Goal: Check status: Check status

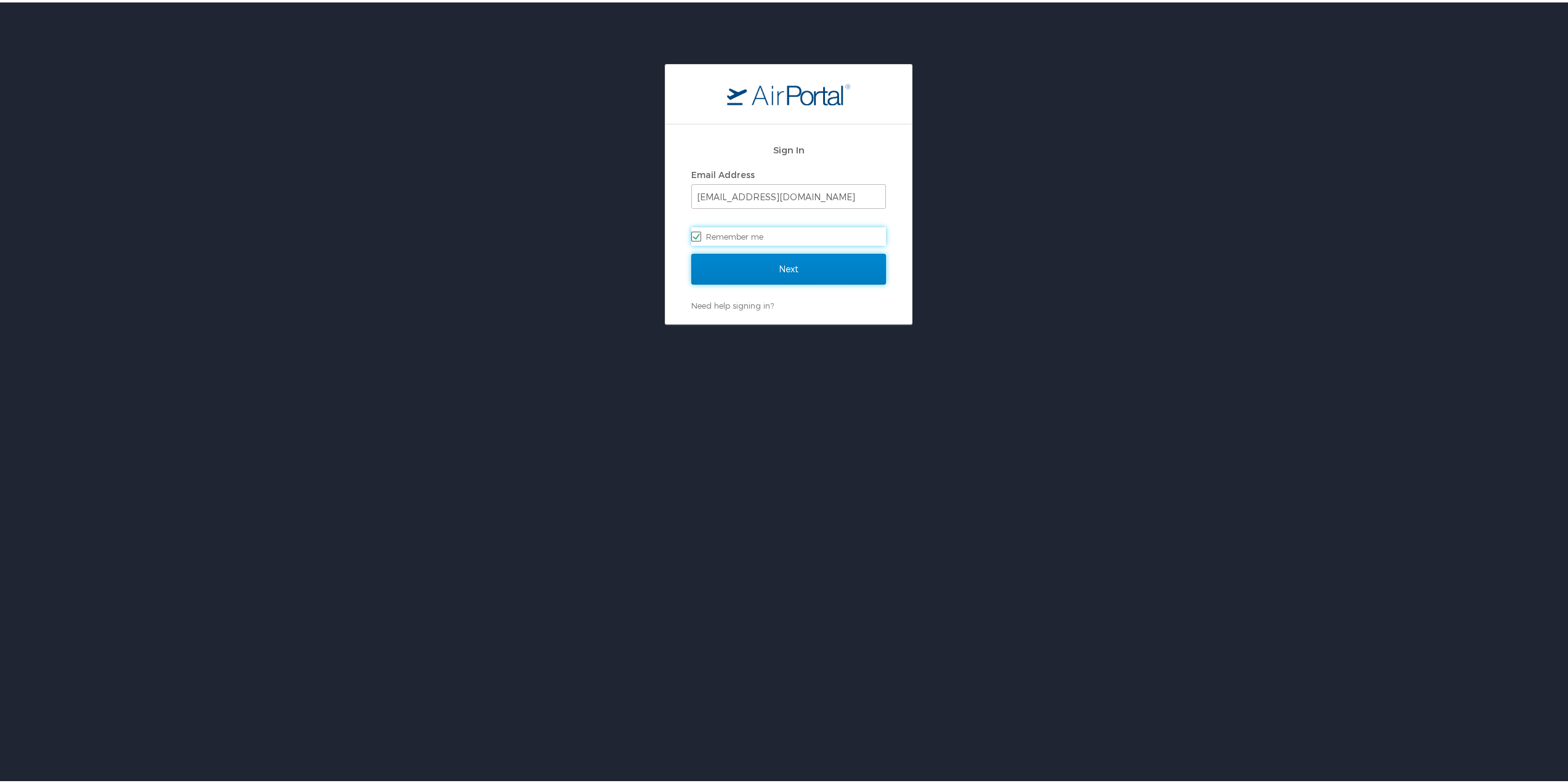
click at [769, 268] on input "Next" at bounding box center [789, 266] width 195 height 31
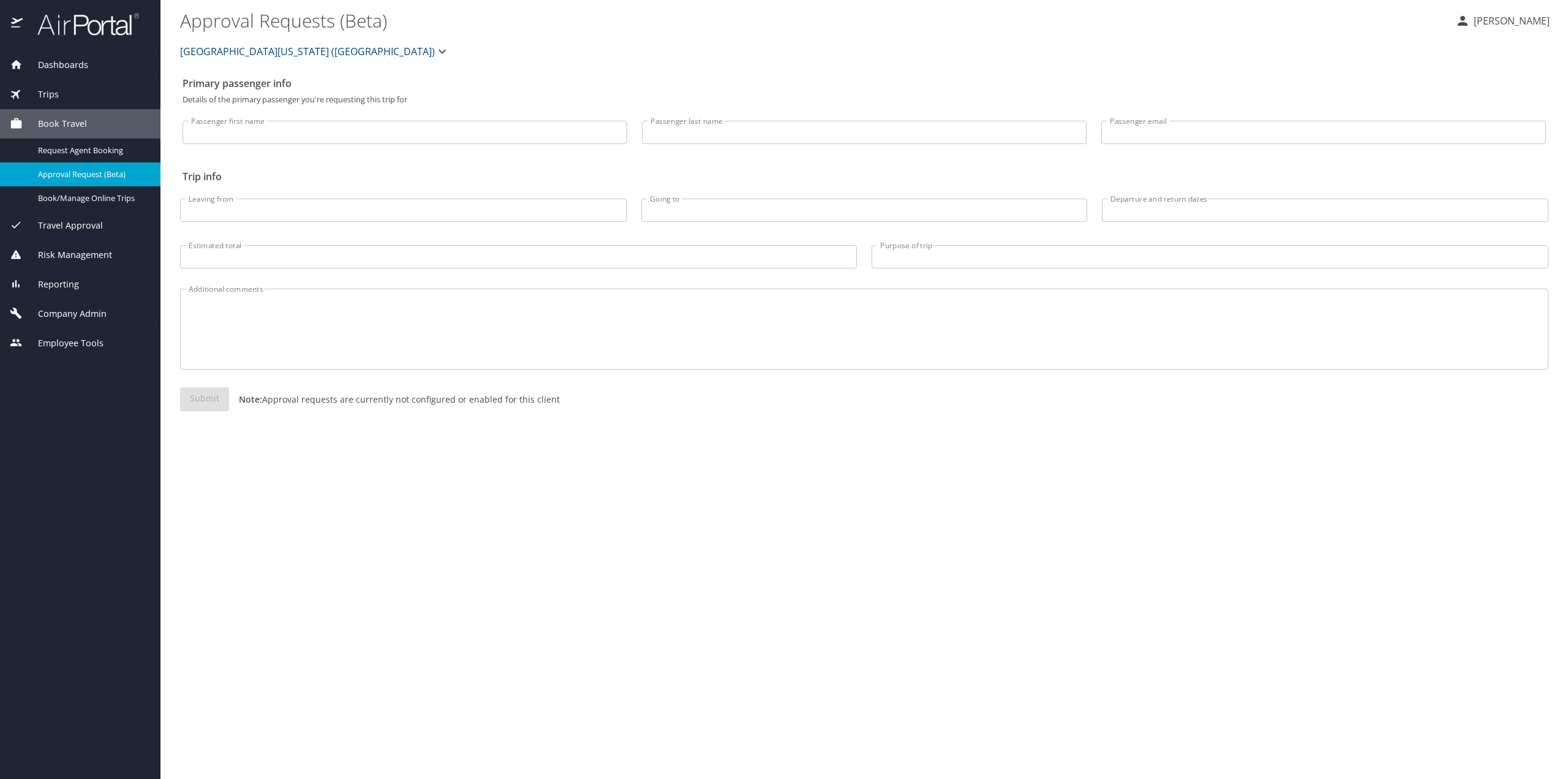
click at [54, 97] on span "Trips" at bounding box center [40, 94] width 36 height 13
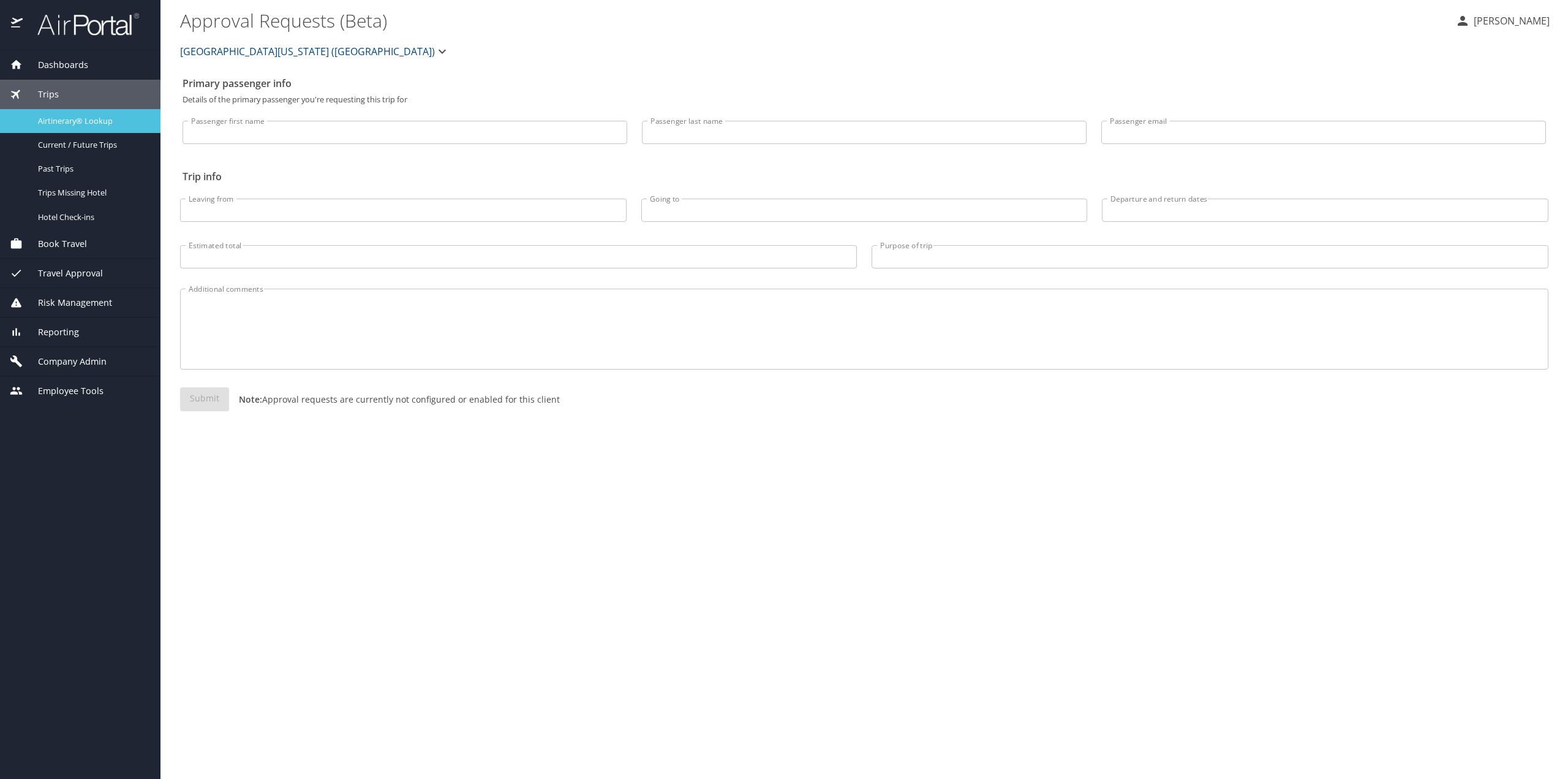
click at [92, 122] on span "Airtinerary® Lookup" at bounding box center [92, 121] width 108 height 11
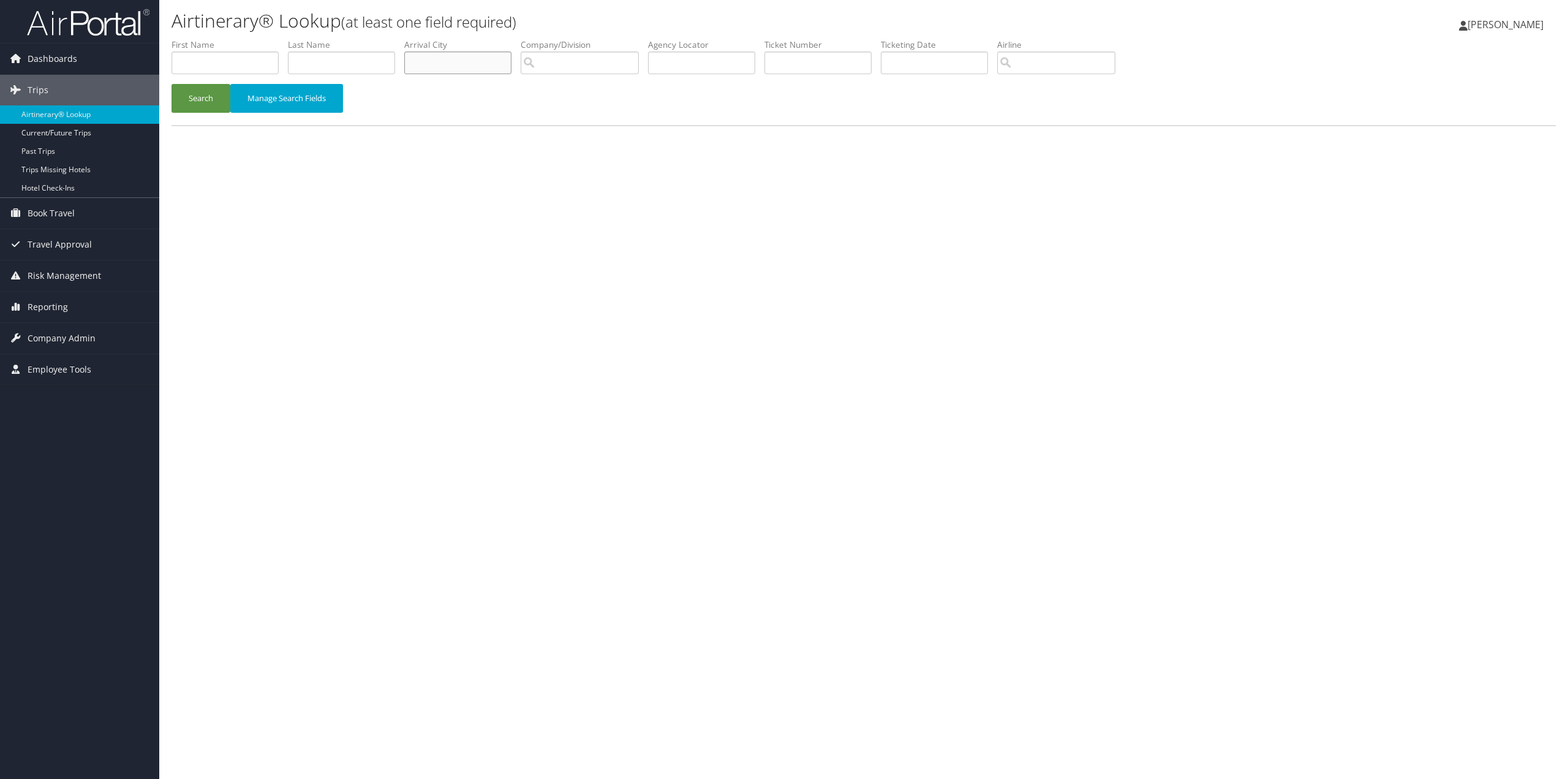
click at [428, 66] on input "text" at bounding box center [458, 63] width 107 height 23
type input "[GEOGRAPHIC_DATA]"
click at [172, 84] on button "Search" at bounding box center [201, 98] width 59 height 29
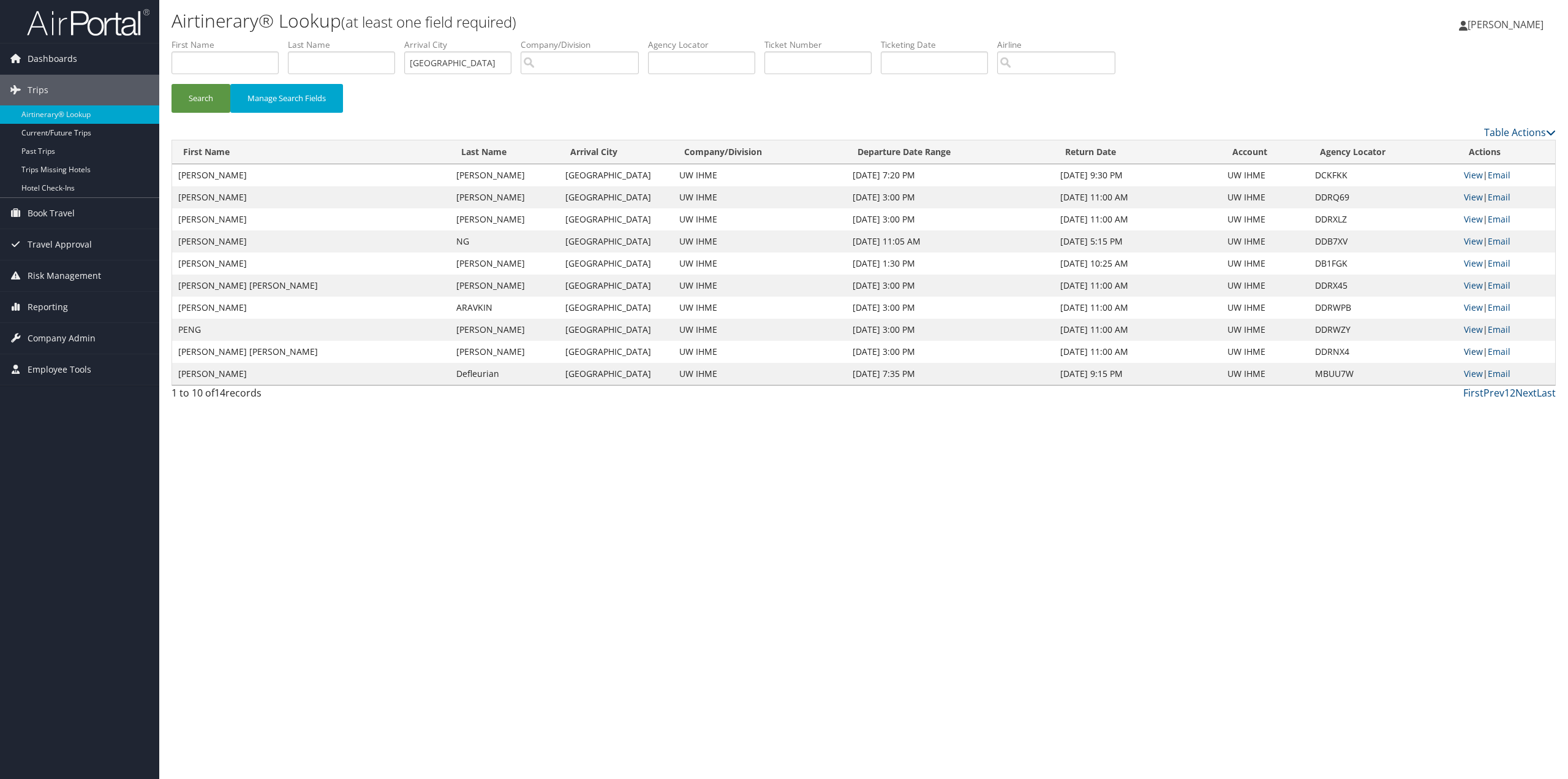
click at [1473, 350] on link "View" at bounding box center [1473, 351] width 19 height 11
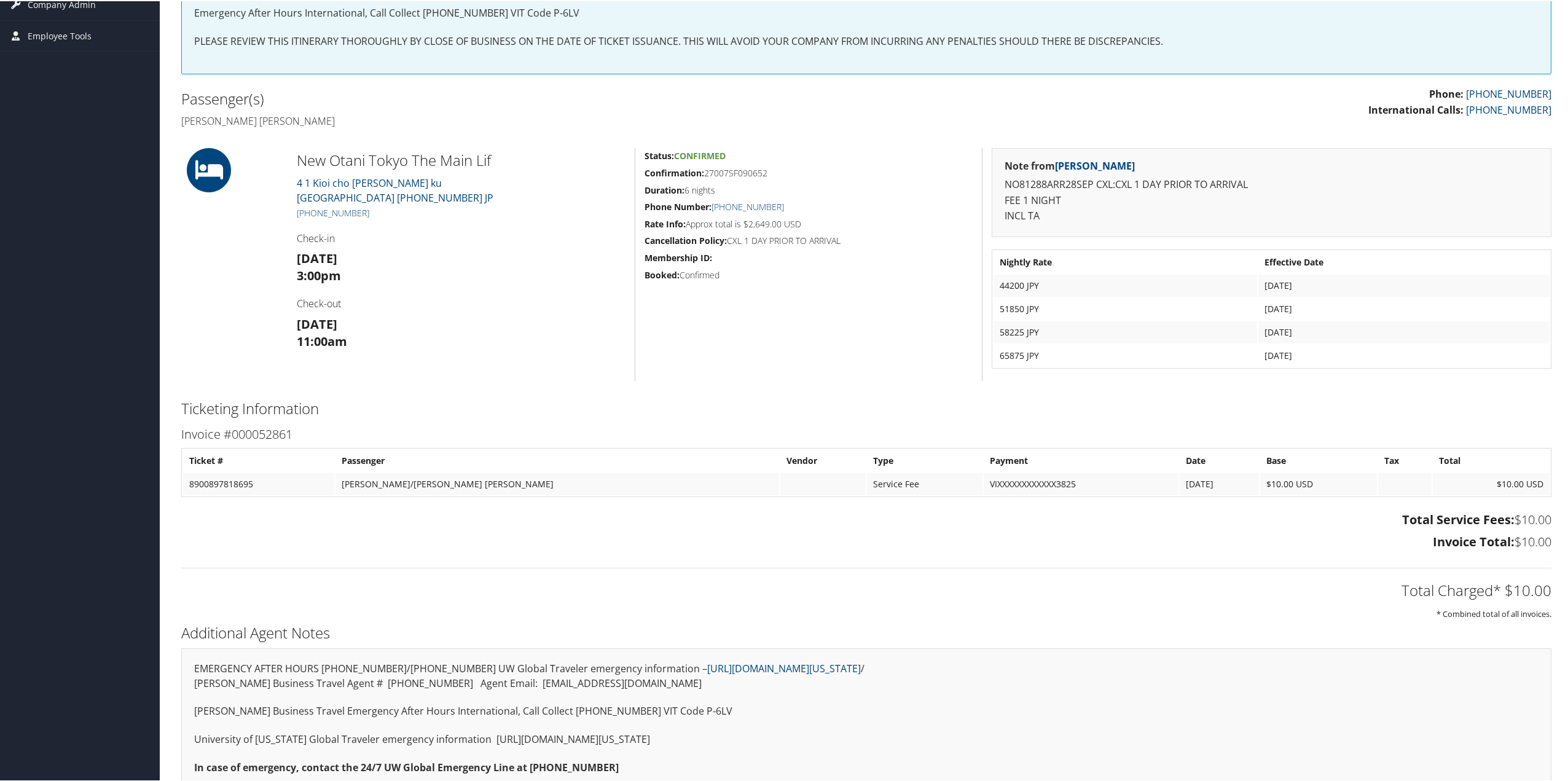
scroll to position [184, 0]
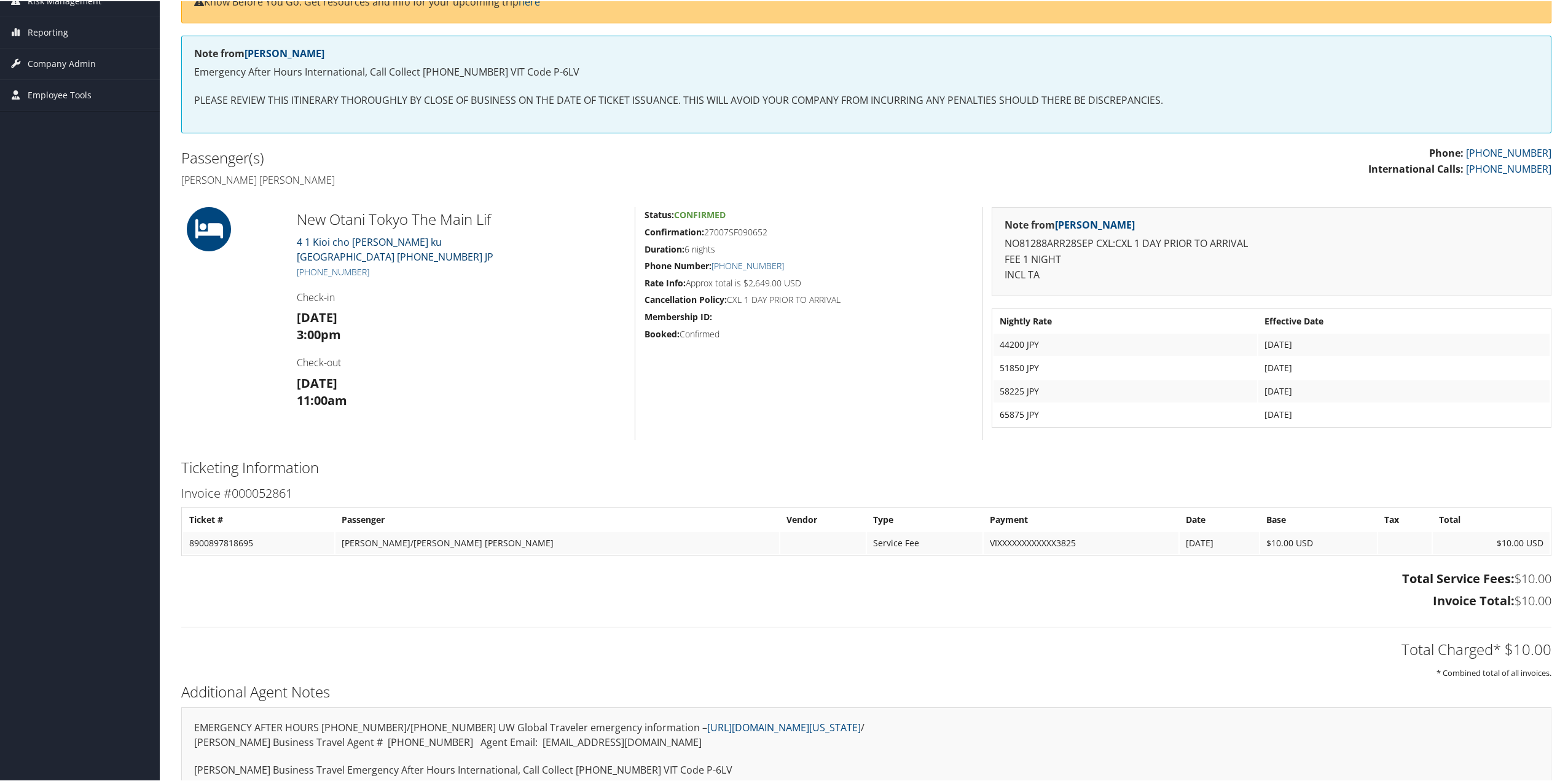
click at [330, 243] on link "4 1 Kioi cho Chiyoda ku Tokyo 13 102-8578 JP" at bounding box center [395, 248] width 196 height 28
drag, startPoint x: 1003, startPoint y: 274, endPoint x: 1046, endPoint y: 270, distance: 43.2
click at [1046, 270] on p "NO81288ARR28SEP CXL:CXL 1 DAY PRIOR TO ARRIVAL FEE 1 NIGHT INCL TA" at bounding box center [1271, 258] width 534 height 47
click at [1074, 281] on p "NO81288ARR28SEP CXL:CXL 1 DAY PRIOR TO ARRIVAL FEE 1 NIGHT INCL TA" at bounding box center [1271, 258] width 534 height 47
drag, startPoint x: 999, startPoint y: 241, endPoint x: 1276, endPoint y: 283, distance: 280.2
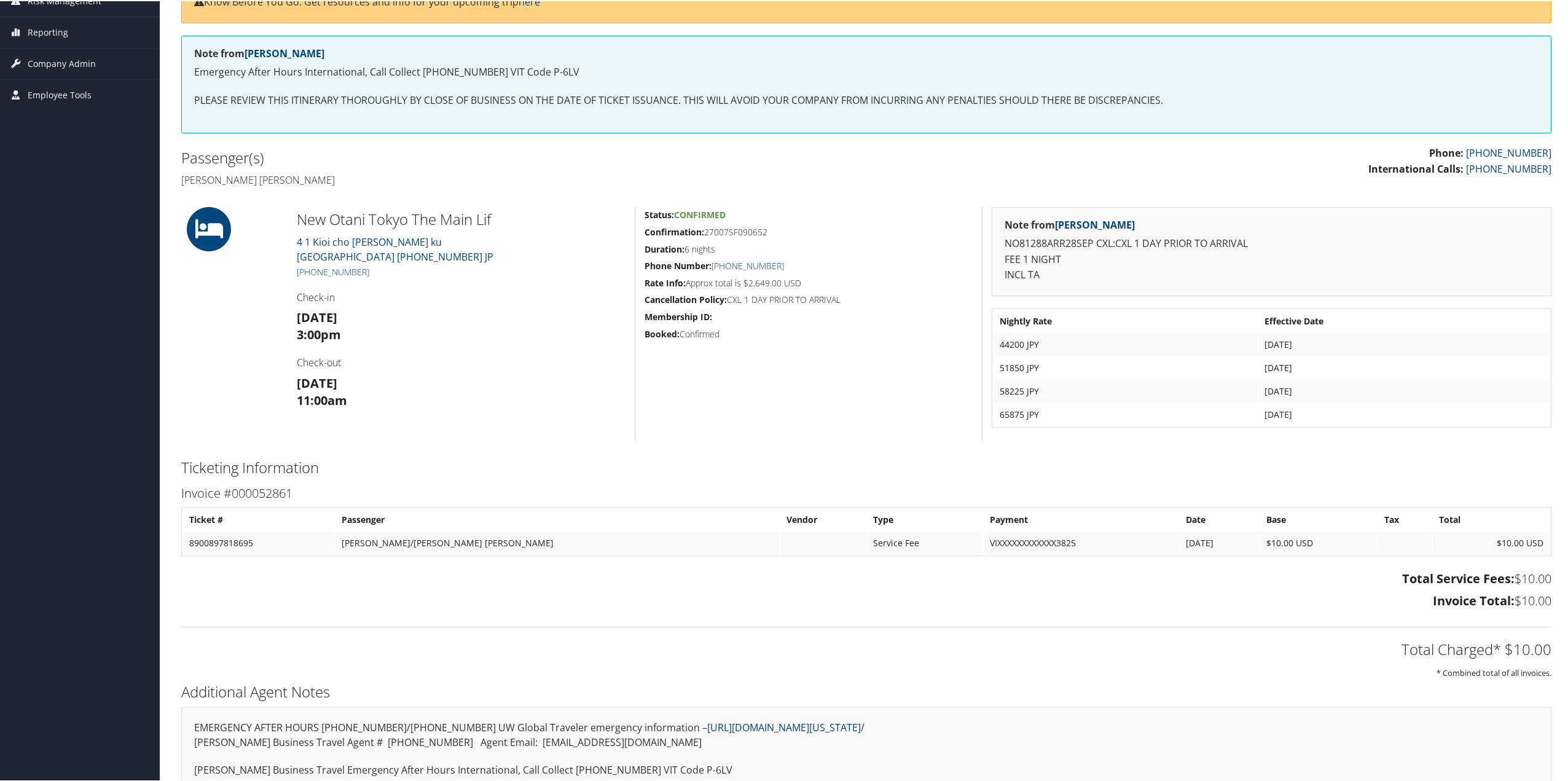
click at [1276, 283] on div "Note from Pooja Malik NO81288ARR28SEP CXL:CXL 1 DAY PRIOR TO ARRIVAL FEE 1 NIGH…" at bounding box center [1272, 250] width 560 height 89
click at [1229, 284] on div "Note from Pooja Malik NO81288ARR28SEP CXL:CXL 1 DAY PRIOR TO ARRIVAL FEE 1 NIGH…" at bounding box center [1272, 250] width 560 height 89
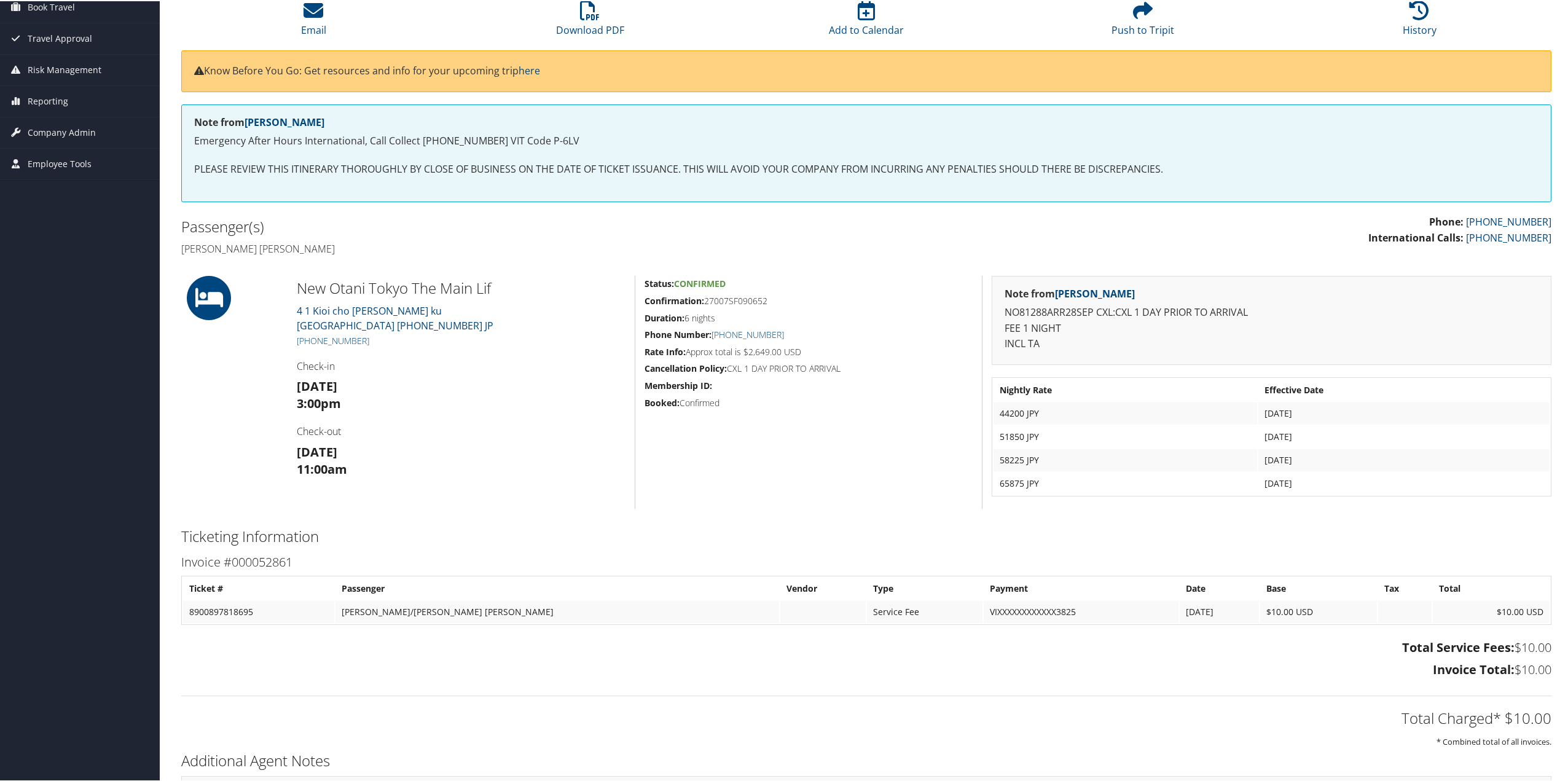
scroll to position [0, 0]
